Goal: Find specific page/section: Find specific page/section

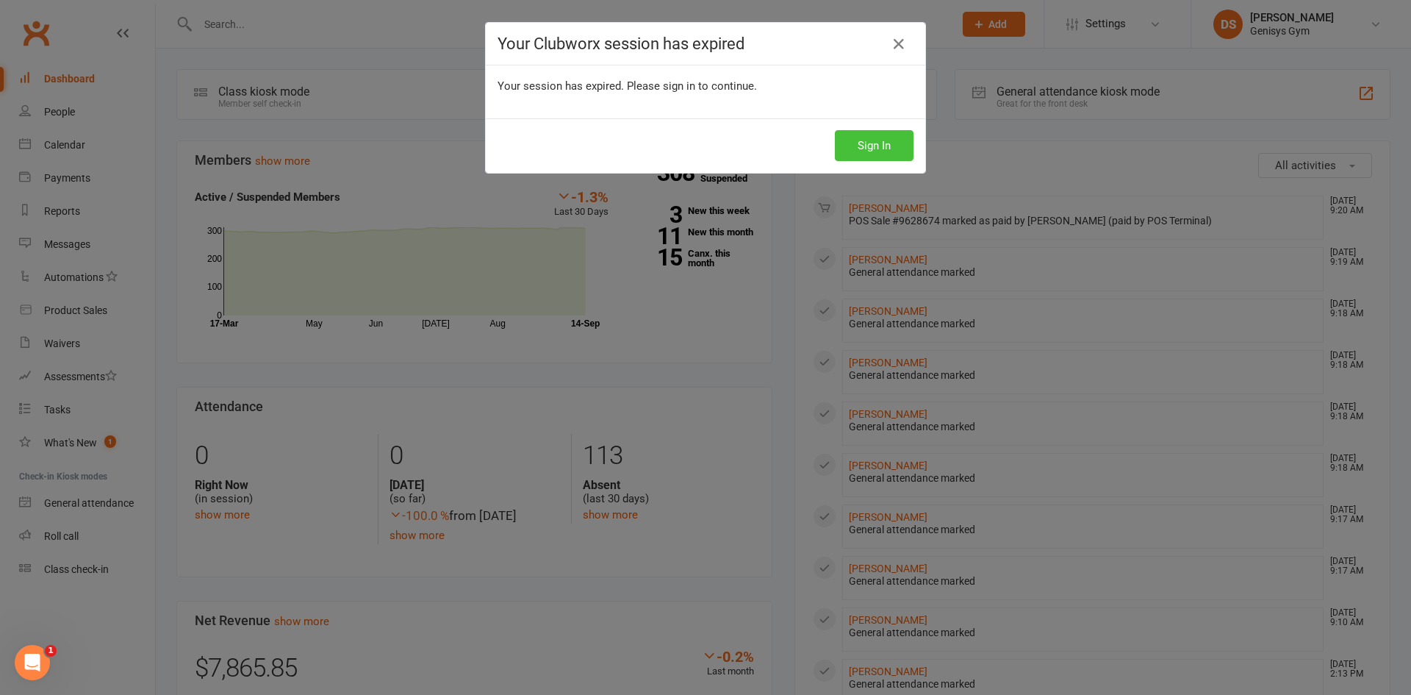
click at [856, 140] on button "Sign In" at bounding box center [874, 145] width 79 height 31
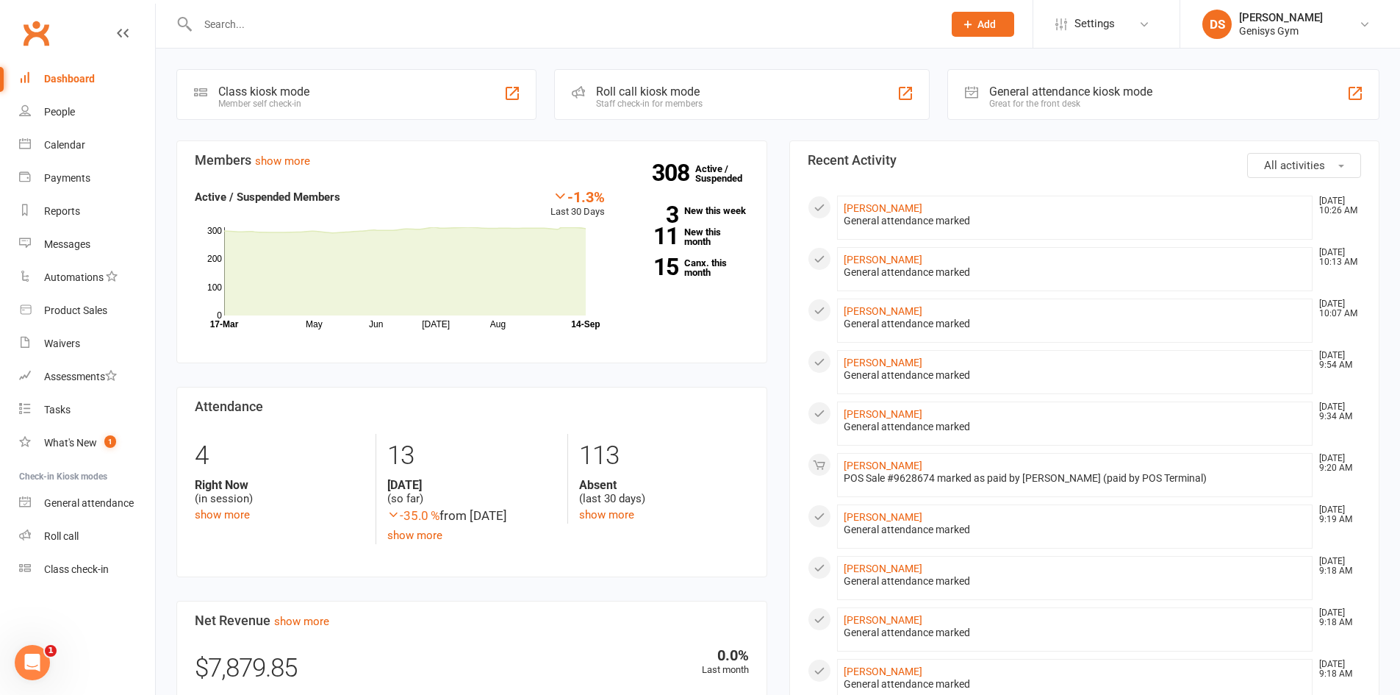
click at [227, 15] on input "text" at bounding box center [562, 24] width 739 height 21
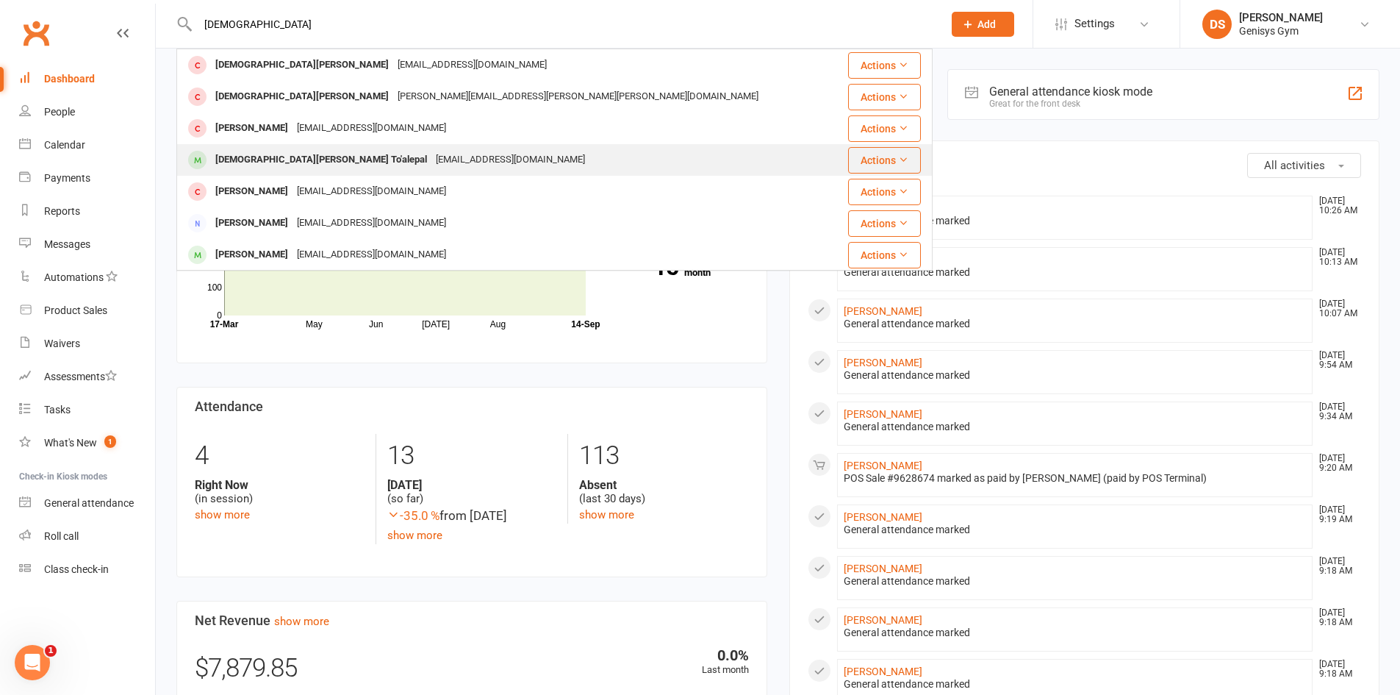
type input "christian"
click at [288, 162] on div "Christian Tapuagia Vaimili To'alepal" at bounding box center [321, 159] width 220 height 21
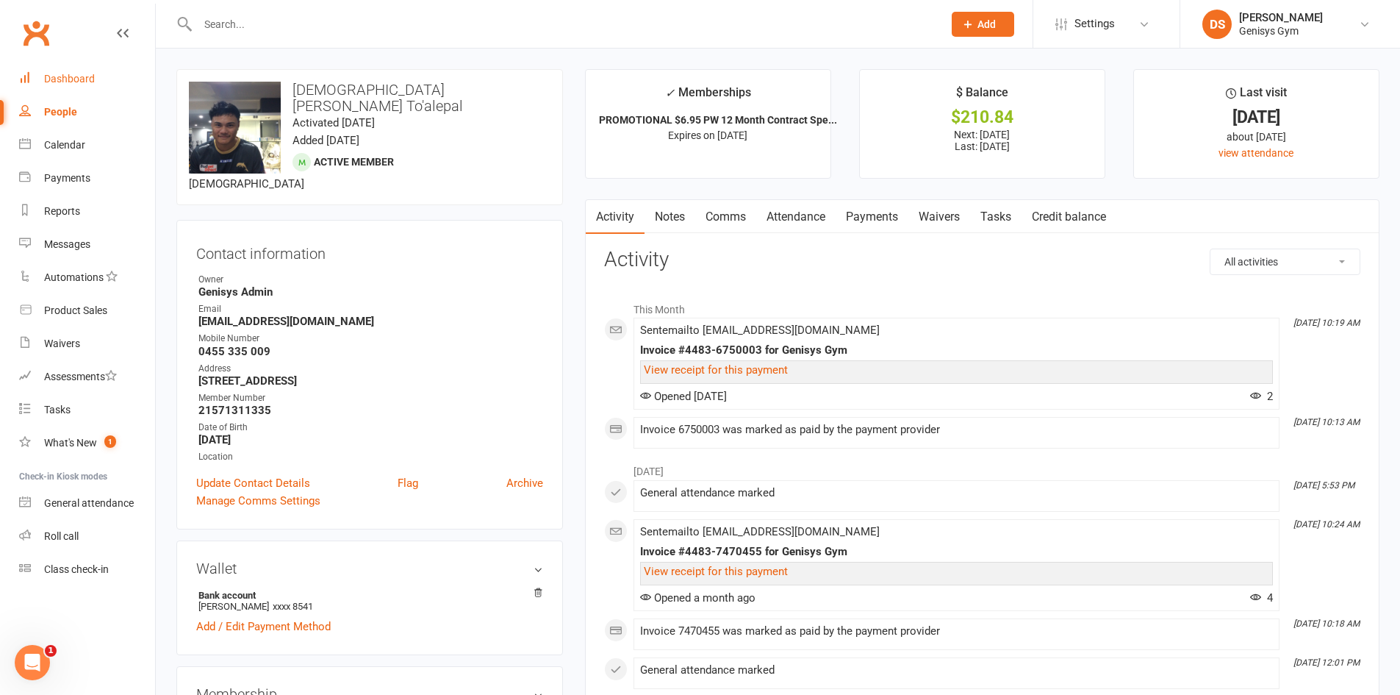
click at [65, 65] on link "Dashboard" at bounding box center [87, 78] width 136 height 33
